Goal: Information Seeking & Learning: Learn about a topic

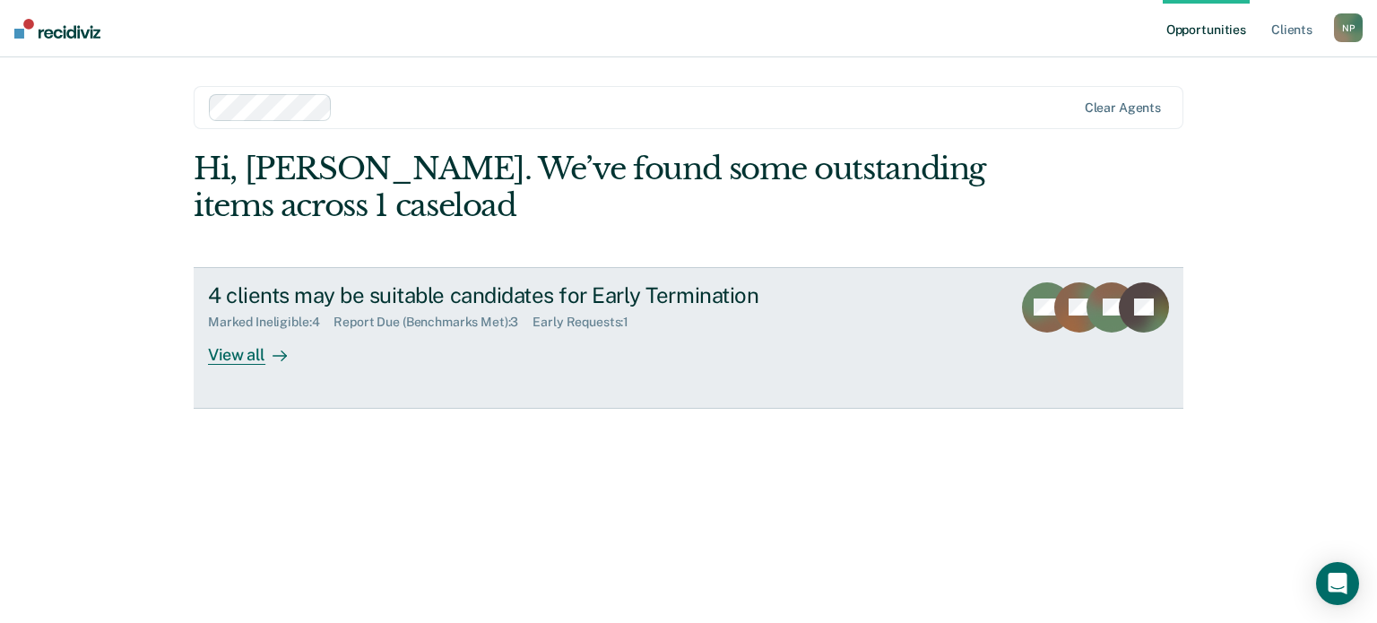
click at [251, 365] on link "4 clients may be suitable candidates for Early Termination Marked Ineligible : …" at bounding box center [689, 338] width 990 height 142
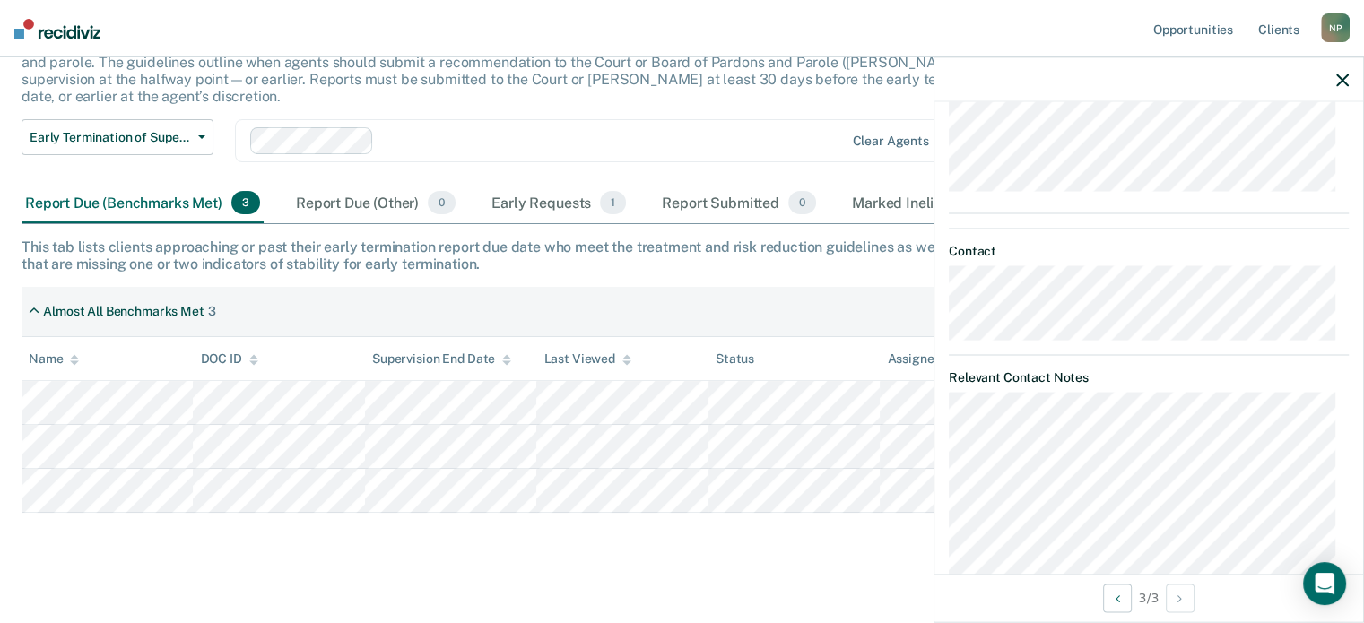
scroll to position [717, 0]
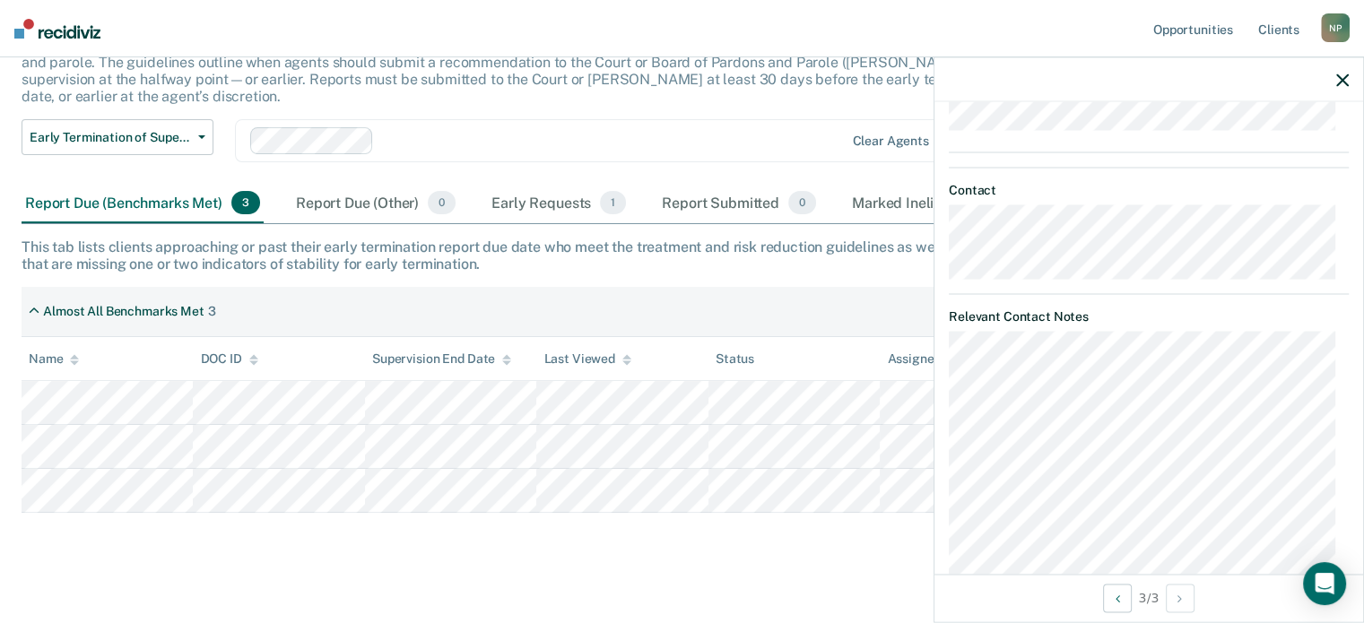
click at [775, 512] on div "Early Termination of Supervision The [US_STATE] Sentencing Commission’s 2025 Ad…" at bounding box center [682, 275] width 1321 height 579
click at [1332, 84] on div at bounding box center [1148, 79] width 429 height 45
click at [1342, 78] on icon "button" at bounding box center [1342, 80] width 13 height 13
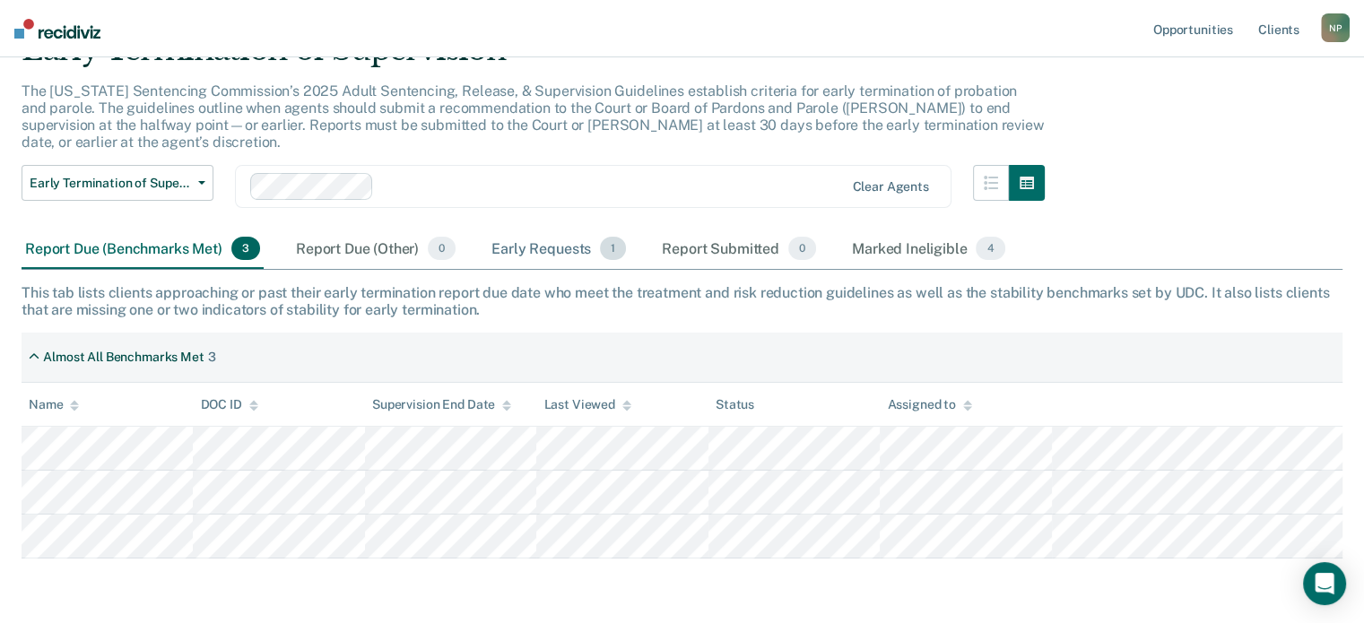
scroll to position [48, 0]
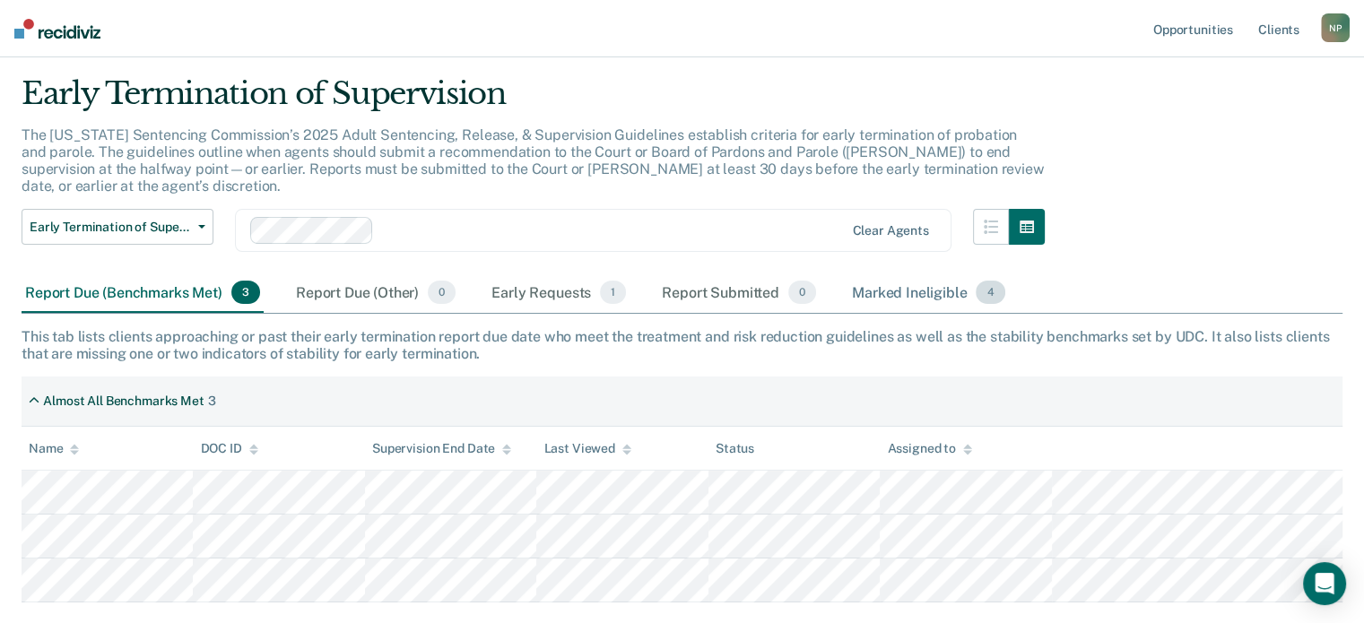
click at [931, 274] on div "Marked Ineligible 4" at bounding box center [928, 293] width 161 height 39
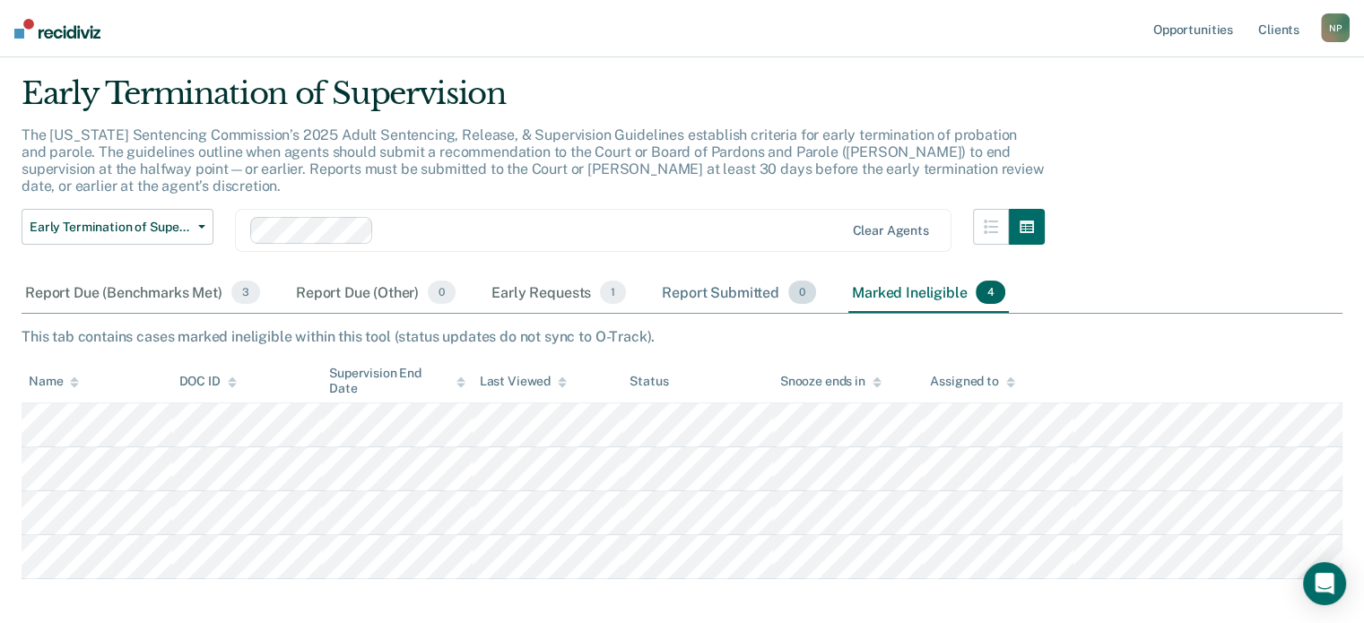
click at [715, 274] on div "Report Submitted 0" at bounding box center [738, 293] width 161 height 39
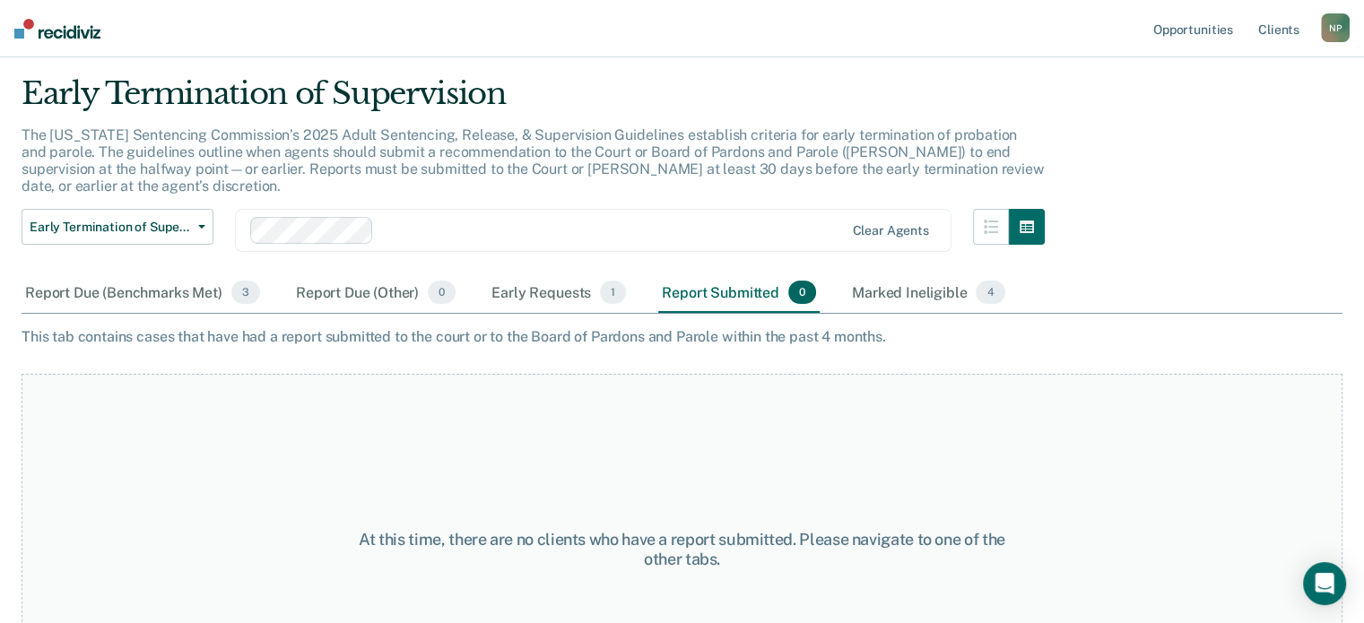
click at [523, 254] on div "Early Termination of Supervision Early Termination of Supervision Clear agents" at bounding box center [533, 241] width 1023 height 65
click at [522, 274] on div "Early Requests 1" at bounding box center [559, 293] width 142 height 39
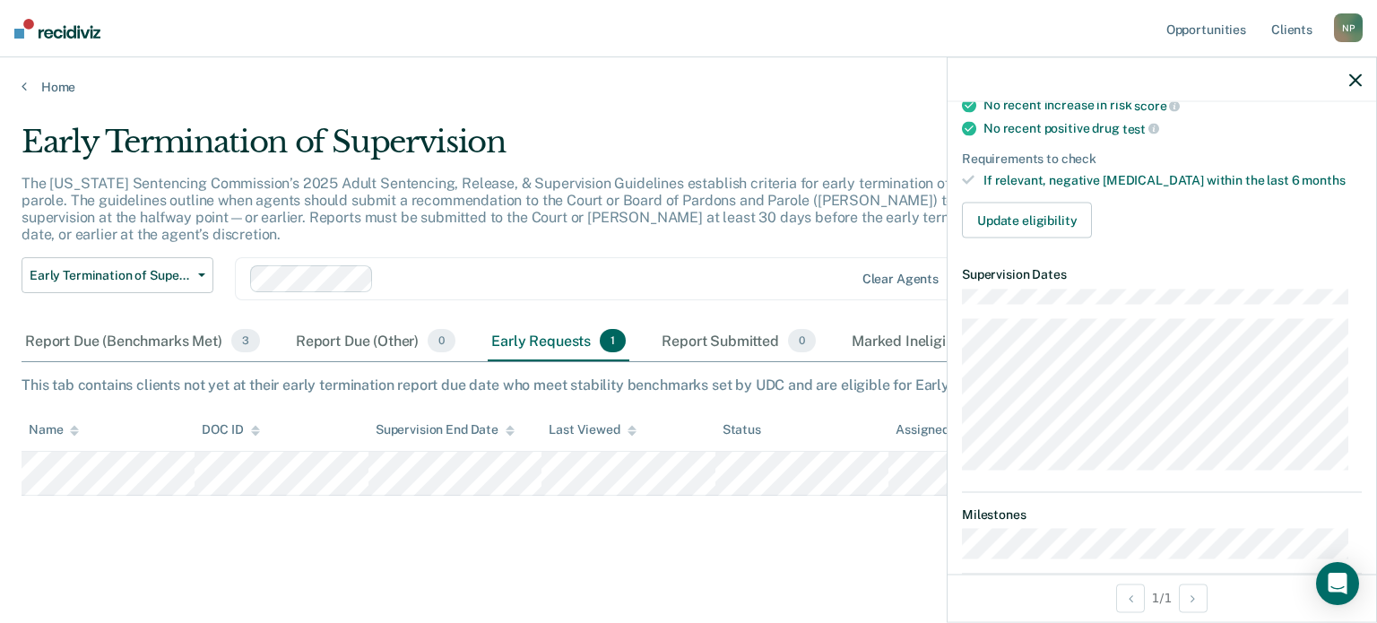
scroll to position [0, 0]
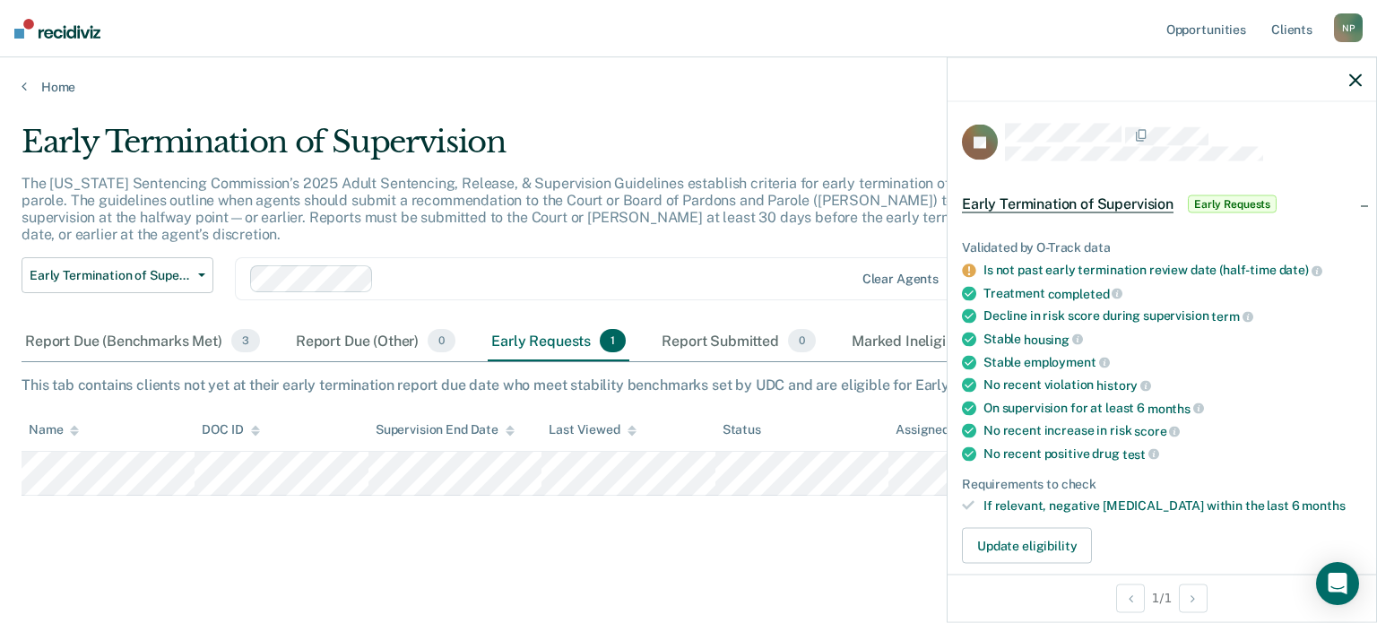
click at [1022, 272] on div "Is not past early termination review date (half-time date)" at bounding box center [1173, 271] width 378 height 16
click at [1170, 269] on div "Is not past early termination review date (half-time date)" at bounding box center [1173, 271] width 378 height 16
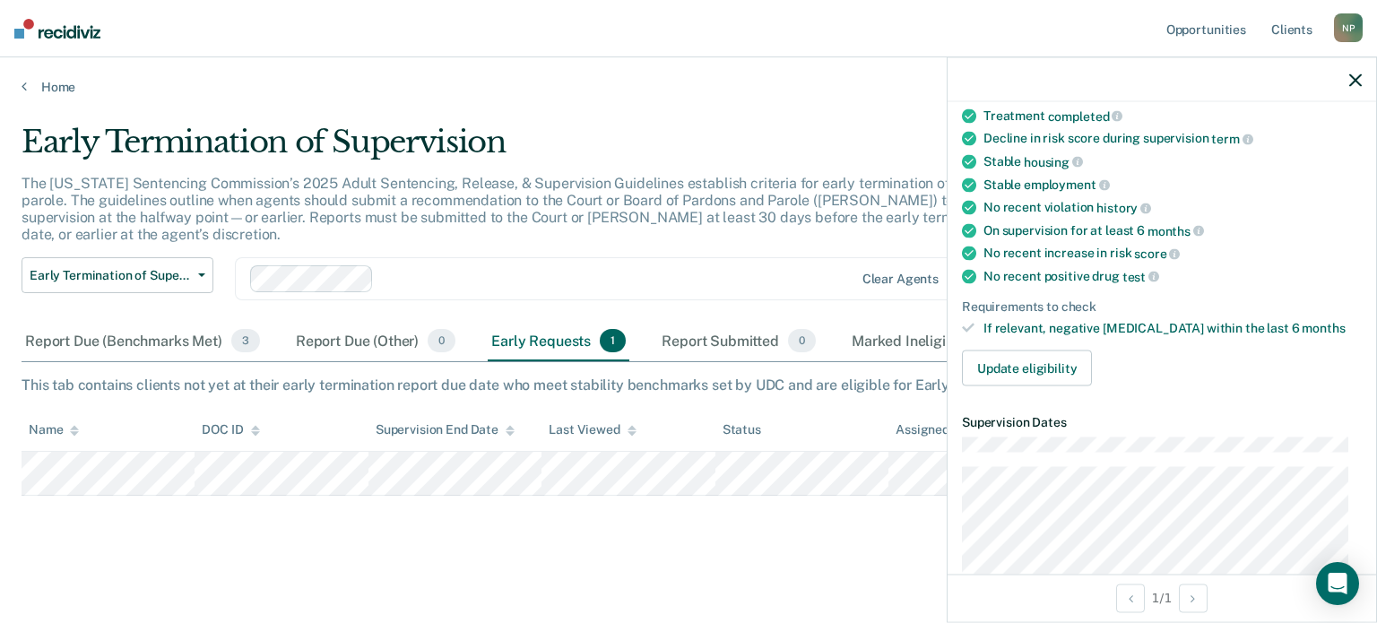
scroll to position [179, 0]
click at [1041, 357] on button "Update eligibility" at bounding box center [1027, 367] width 130 height 36
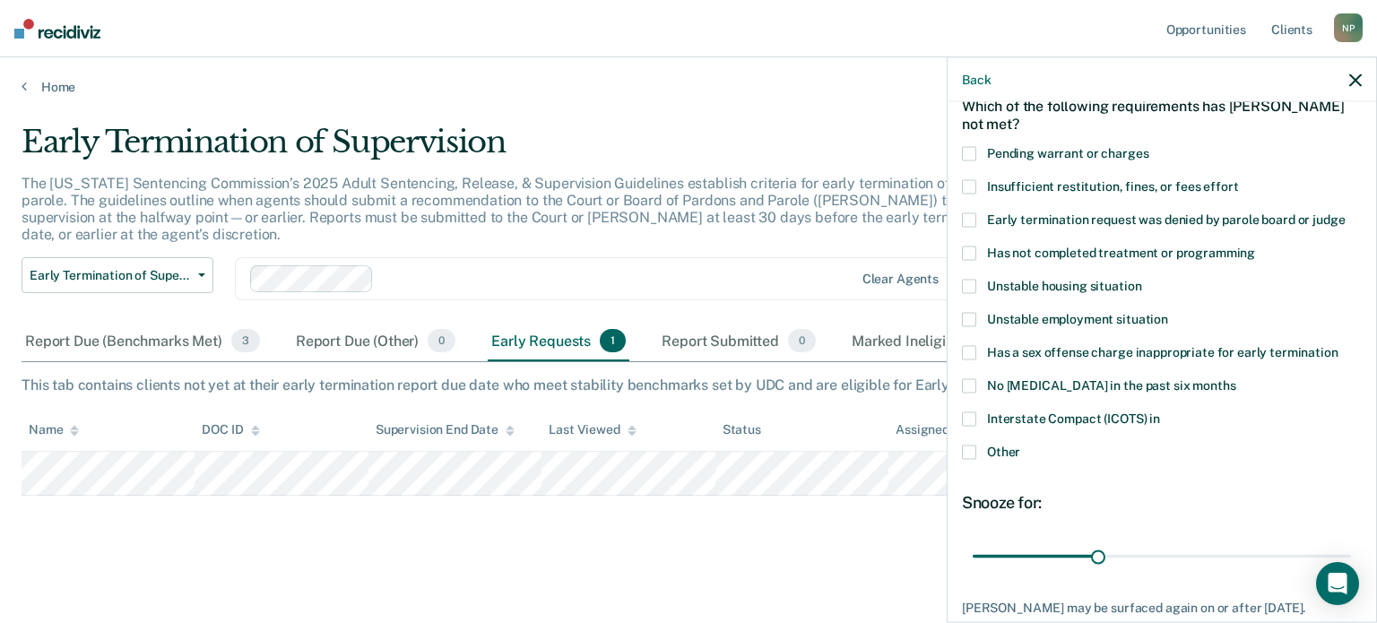
scroll to position [0, 0]
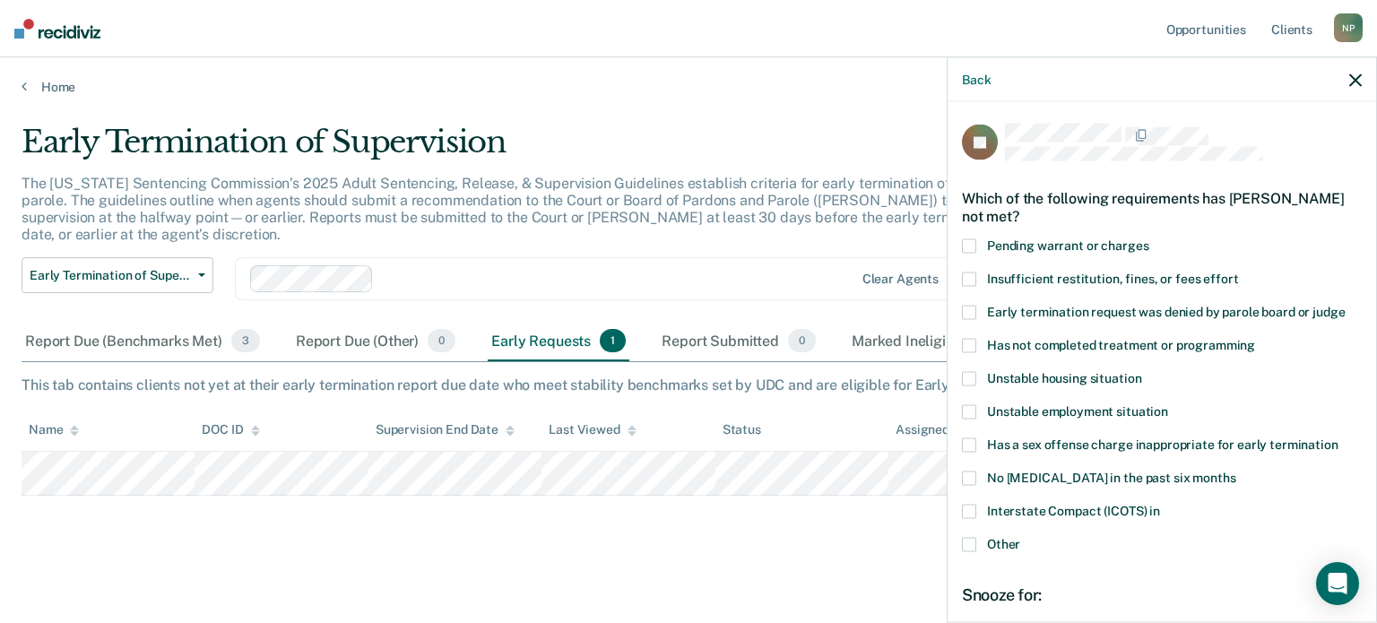
click at [1352, 86] on icon "button" at bounding box center [1356, 80] width 13 height 13
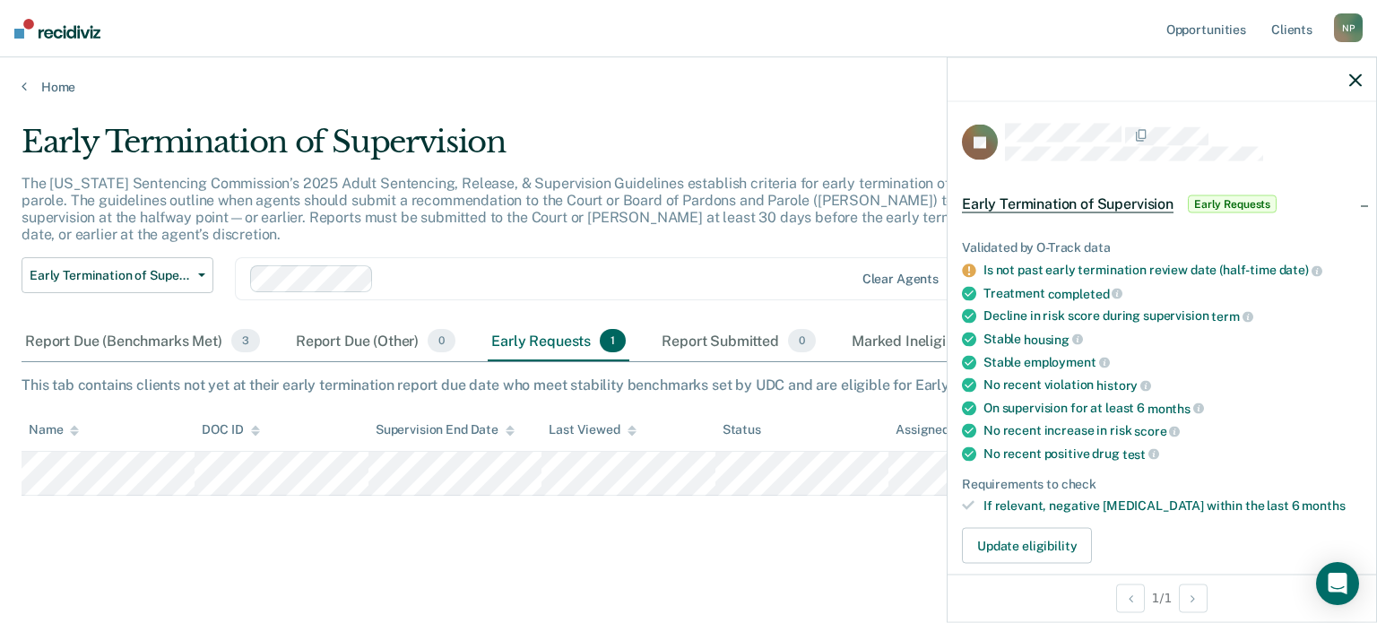
click at [1218, 203] on span "Early Requests" at bounding box center [1232, 204] width 89 height 18
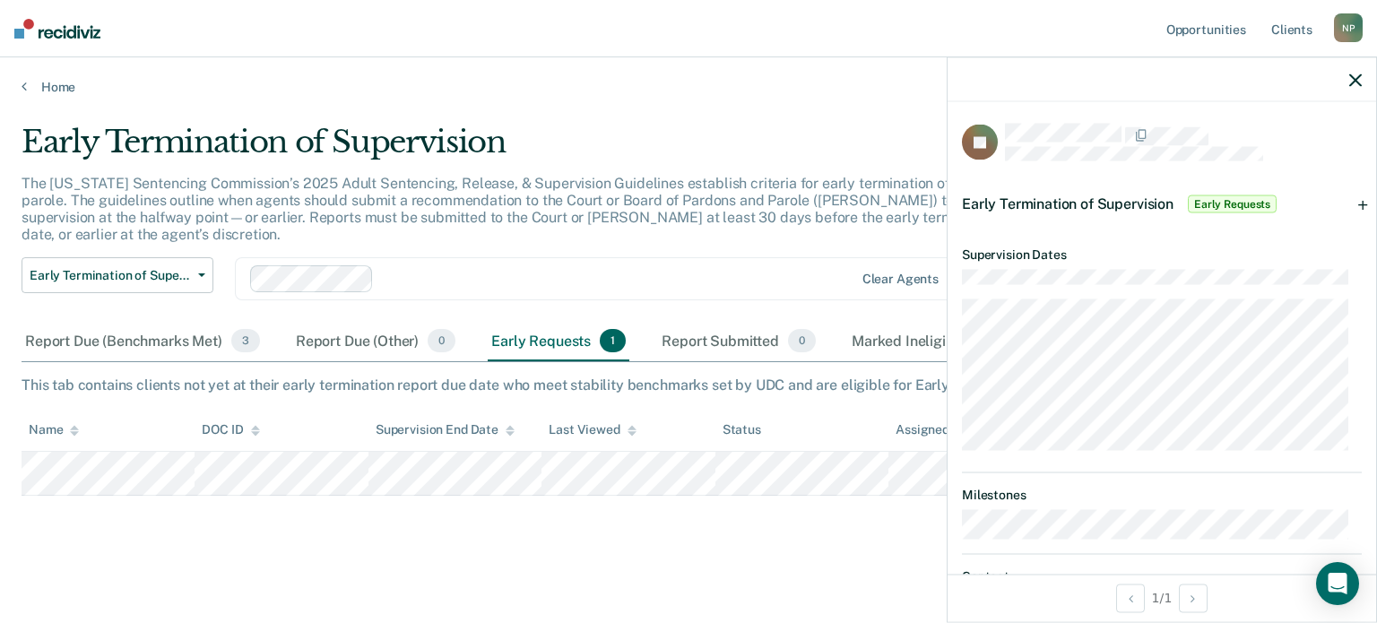
click at [1218, 203] on span "Early Requests" at bounding box center [1232, 204] width 89 height 18
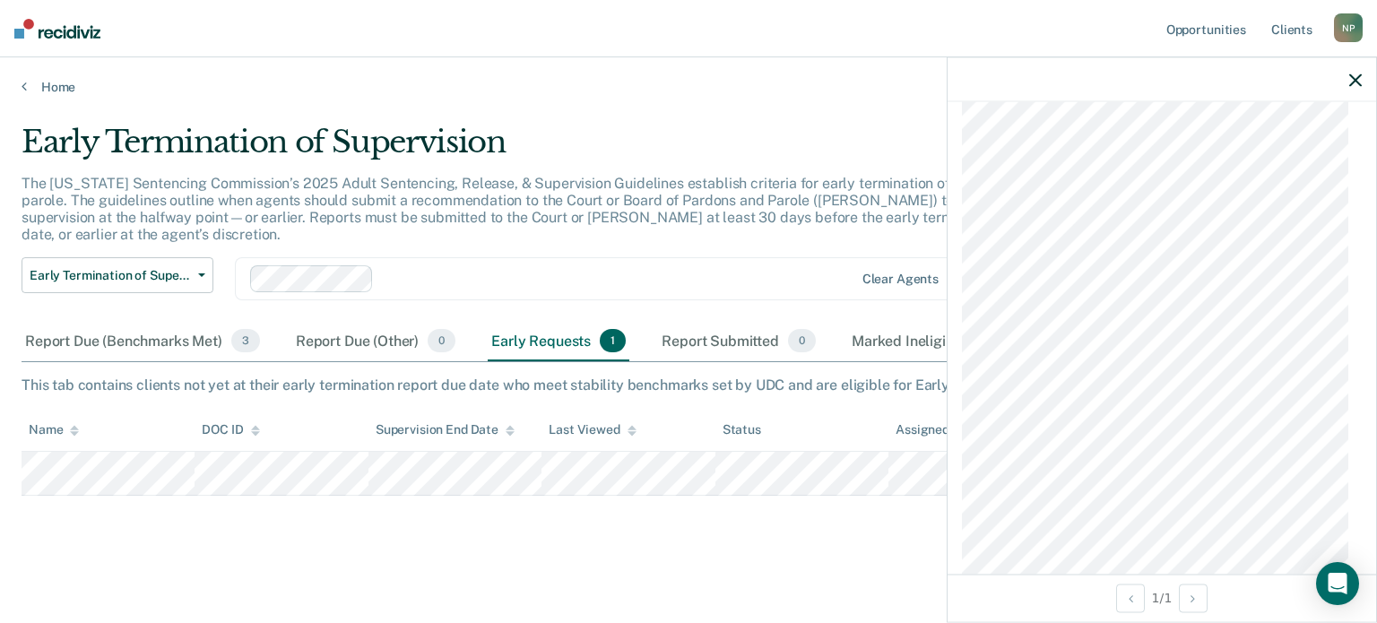
scroll to position [1035, 0]
click at [764, 98] on main "Early Termination of Supervision The [US_STATE] Sentencing Commission’s 2025 Ad…" at bounding box center [688, 357] width 1377 height 525
